Goal: Check status

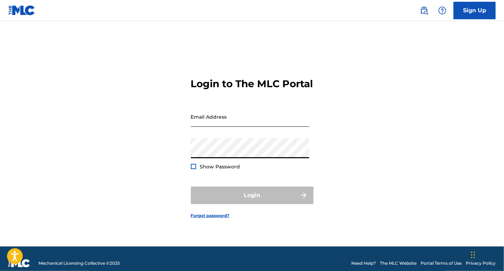
type input "[EMAIL_ADDRESS][DOMAIN_NAME]"
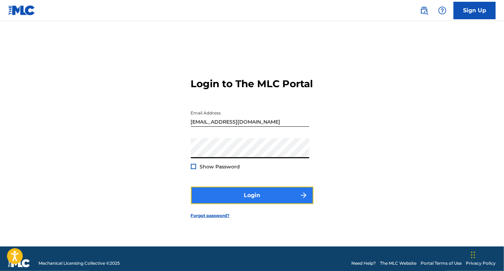
click at [253, 196] on button "Login" at bounding box center [252, 195] width 122 height 17
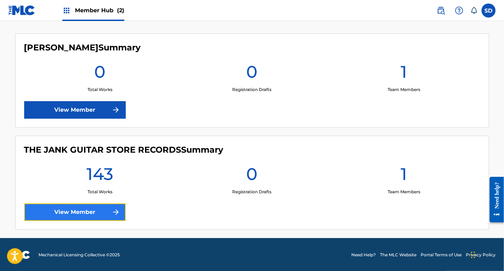
click at [104, 205] on link "View Member" at bounding box center [74, 211] width 101 height 17
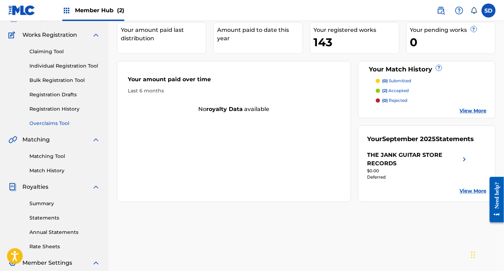
scroll to position [52, 0]
click at [43, 201] on link "Summary" at bounding box center [64, 202] width 71 height 7
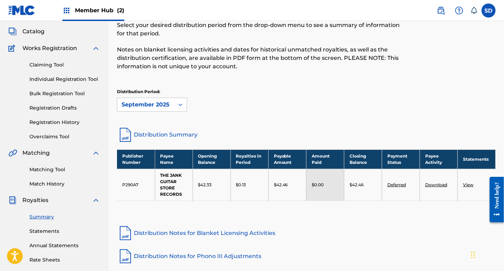
scroll to position [38, 0]
